Goal: Task Accomplishment & Management: Manage account settings

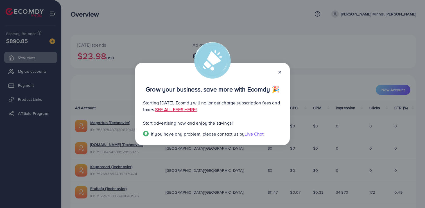
click at [197, 110] on link "SEE ALL FEES HERE!" at bounding box center [176, 109] width 42 height 6
click at [279, 71] on icon at bounding box center [279, 72] width 4 height 4
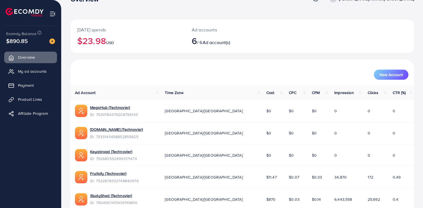
scroll to position [14, 0]
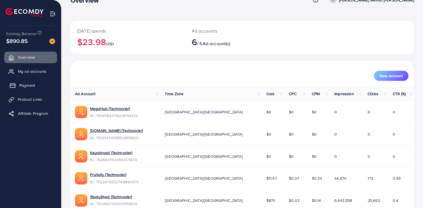
click at [22, 83] on span "Payment" at bounding box center [27, 86] width 16 height 6
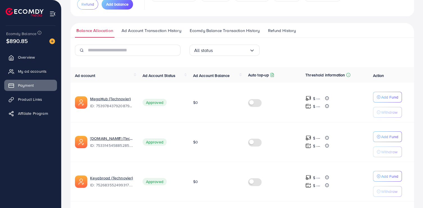
scroll to position [63, 0]
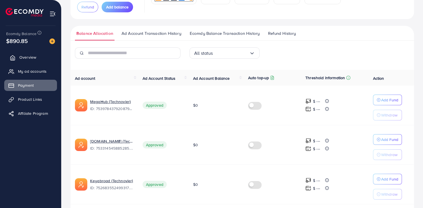
click at [27, 60] on span "Overview" at bounding box center [27, 57] width 17 height 6
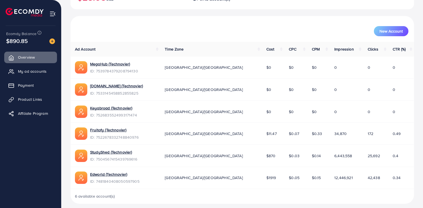
scroll to position [63, 0]
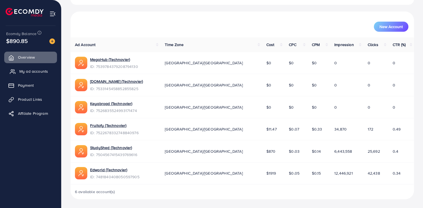
click at [27, 73] on span "My ad accounts" at bounding box center [33, 72] width 29 height 6
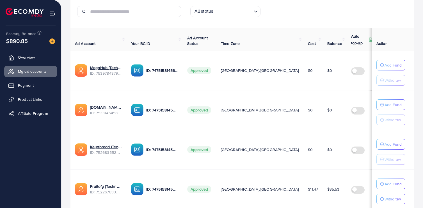
scroll to position [89, 0]
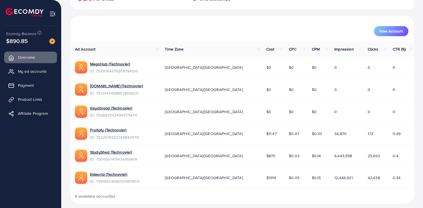
scroll to position [63, 0]
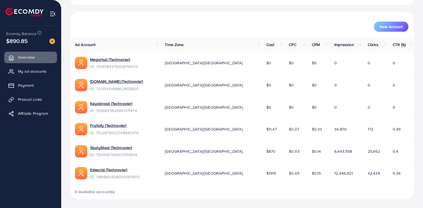
drag, startPoint x: 229, startPoint y: 152, endPoint x: 237, endPoint y: 152, distance: 7.9
click at [267, 152] on span "$870" at bounding box center [271, 152] width 9 height 6
